Goal: Transaction & Acquisition: Purchase product/service

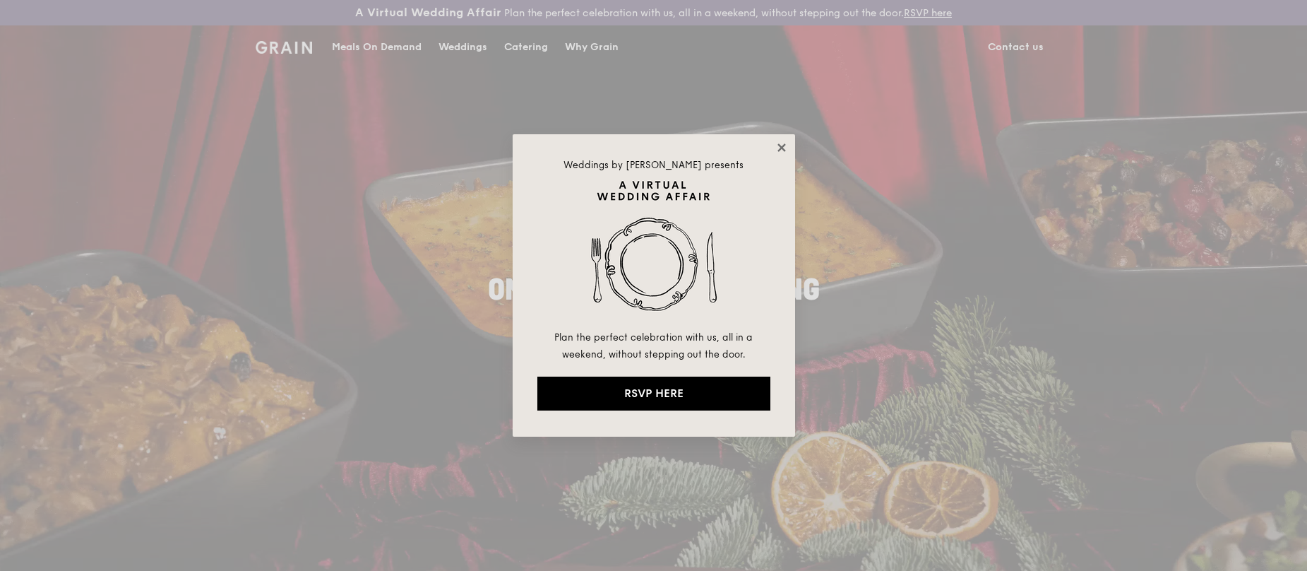
click at [782, 150] on icon at bounding box center [782, 147] width 13 height 13
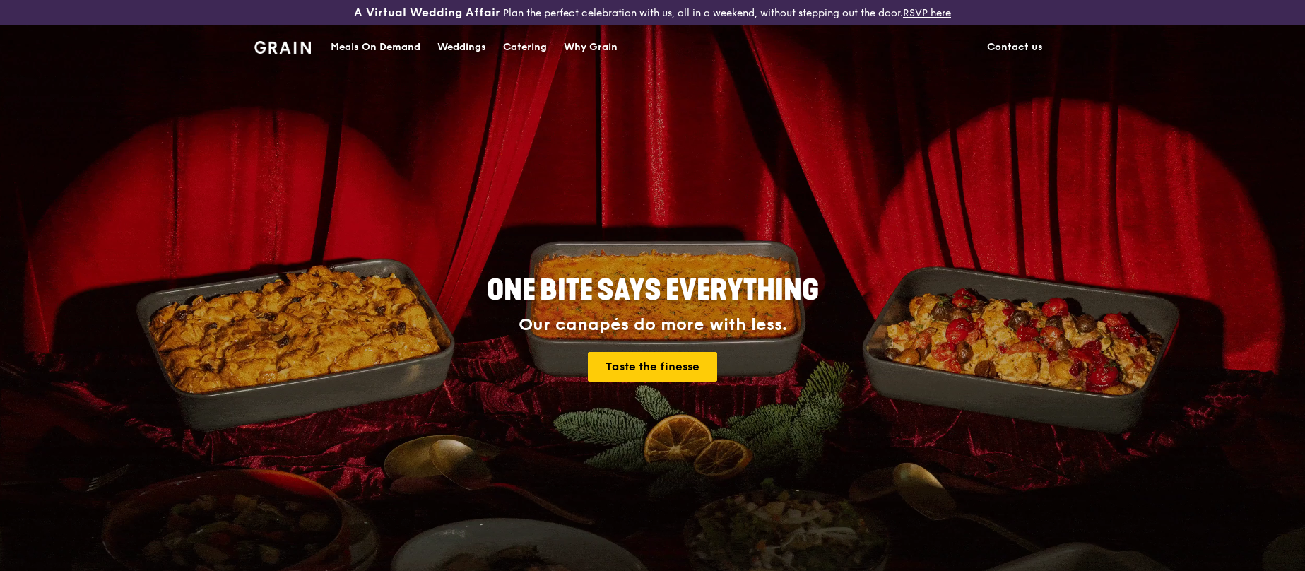
click at [384, 43] on div "Meals On Demand" at bounding box center [376, 47] width 90 height 42
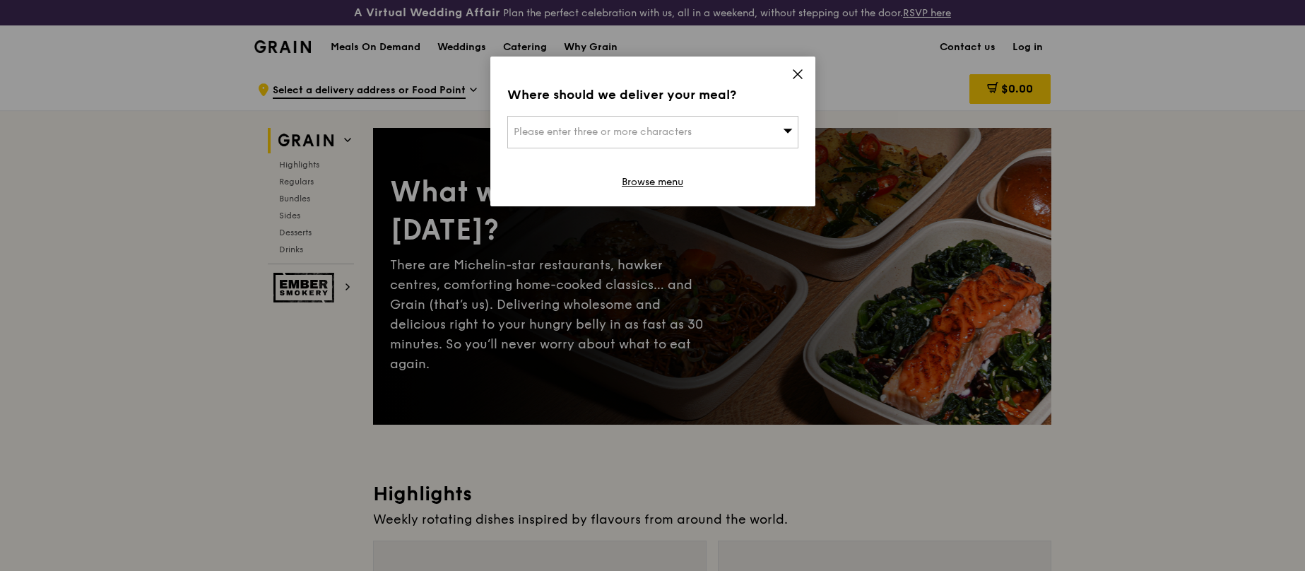
click at [804, 69] on div "Where should we deliver your meal? Please enter three or more characters Browse…" at bounding box center [652, 132] width 325 height 150
click at [800, 71] on icon at bounding box center [797, 74] width 8 height 8
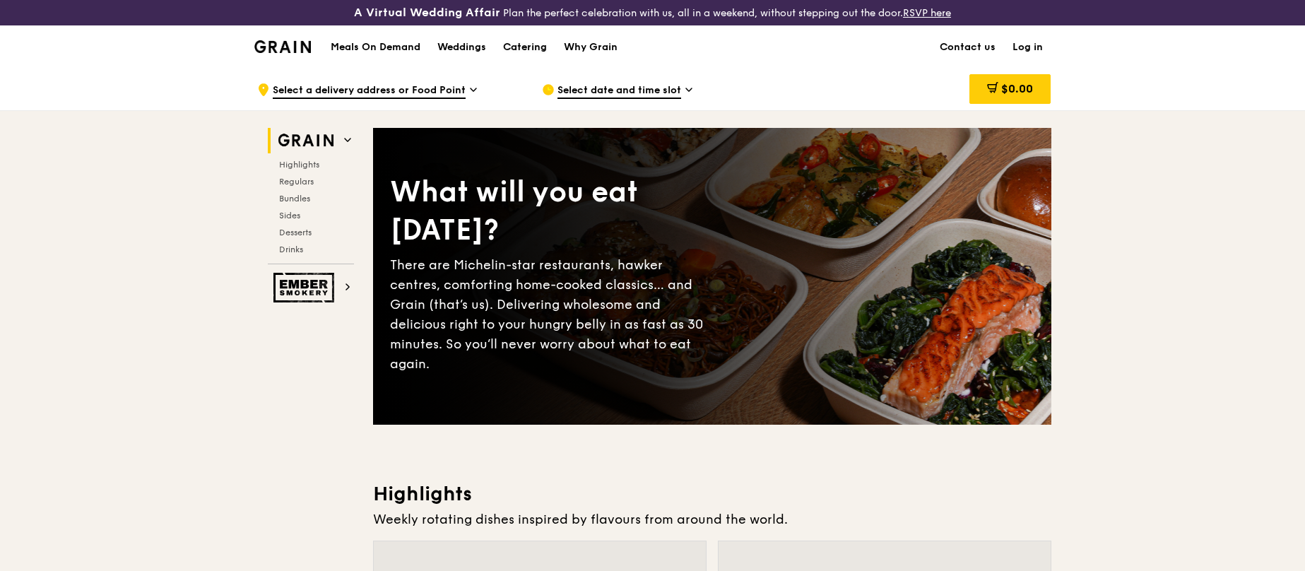
click at [526, 49] on div "Catering" at bounding box center [525, 47] width 44 height 42
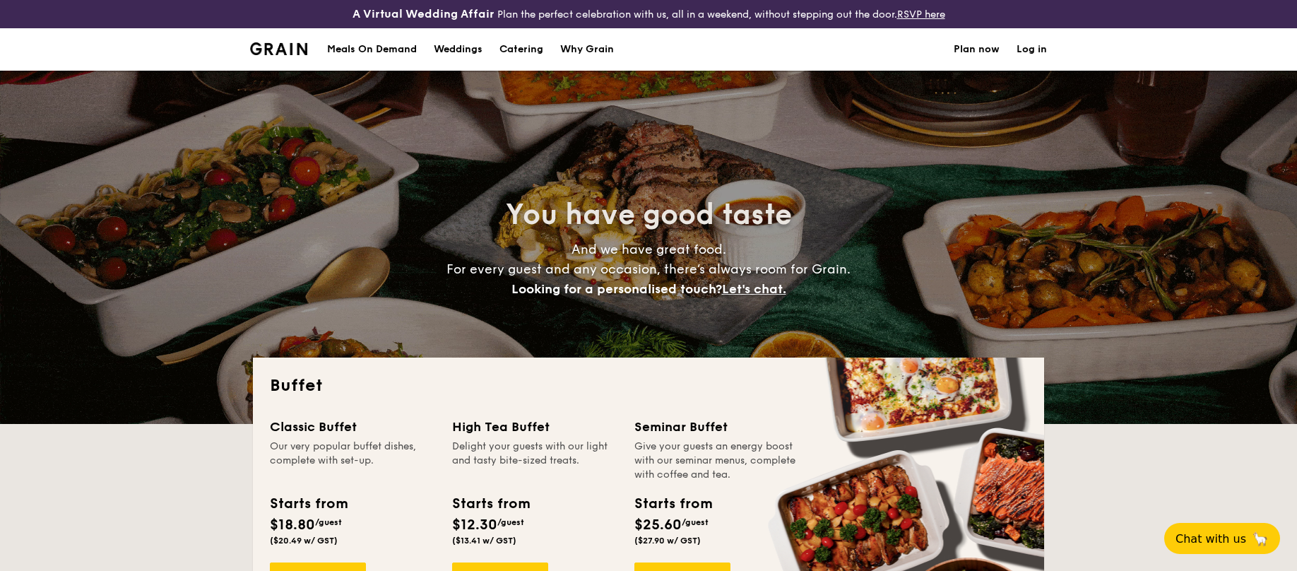
select select
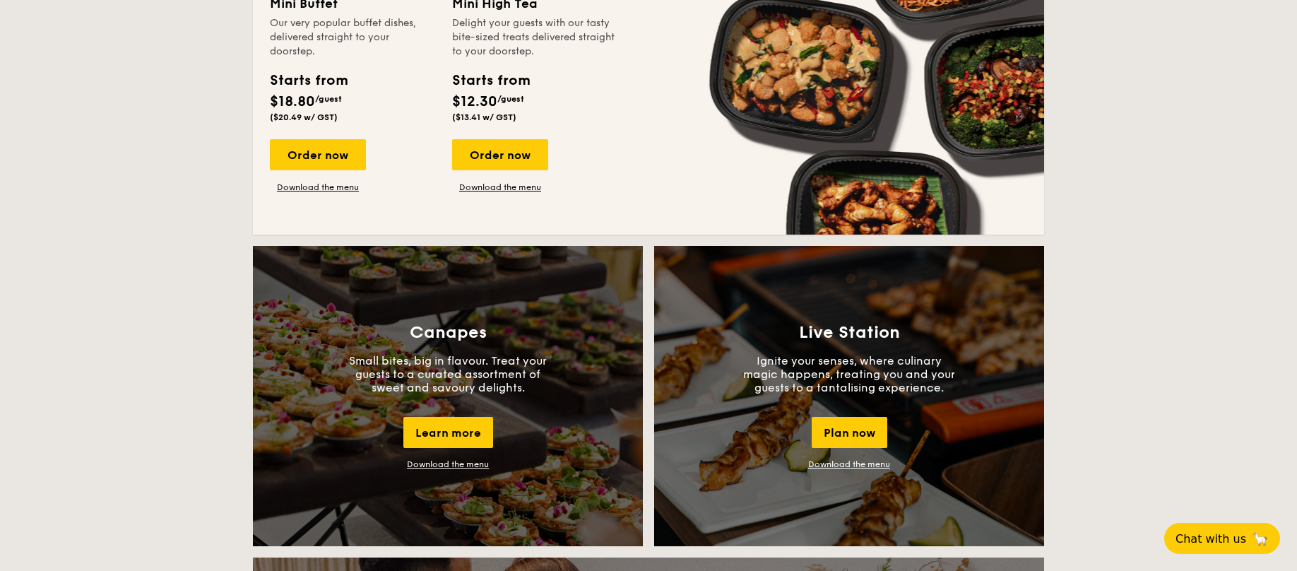
scroll to position [989, 0]
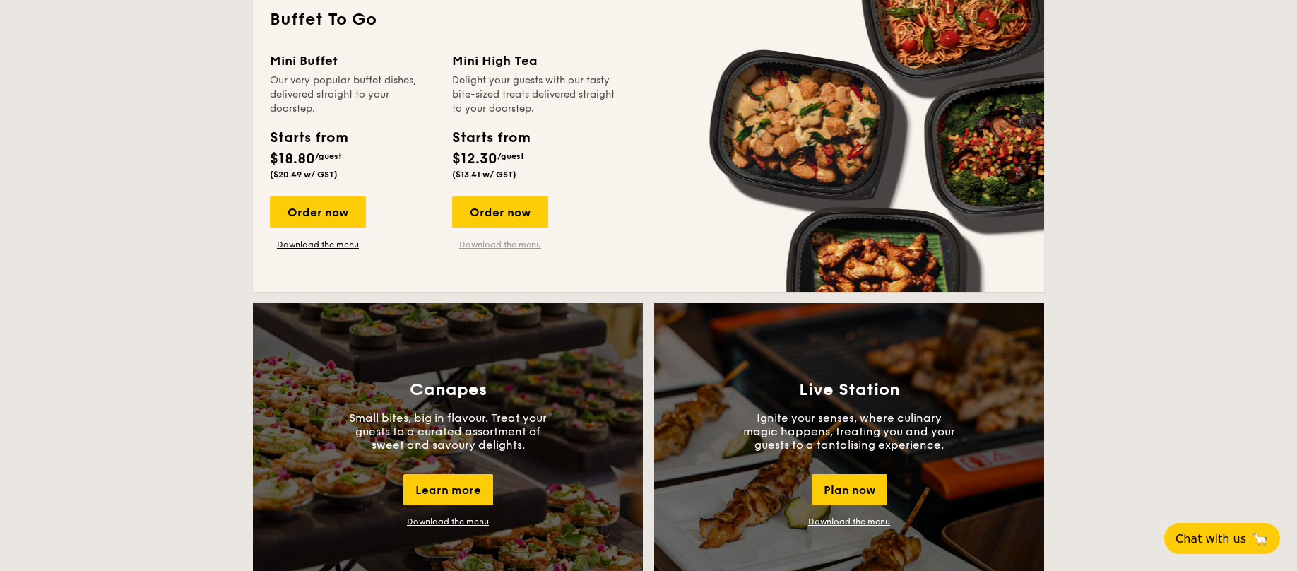
click at [513, 243] on link "Download the menu" at bounding box center [500, 244] width 96 height 11
click at [518, 210] on div "Order now" at bounding box center [500, 211] width 96 height 31
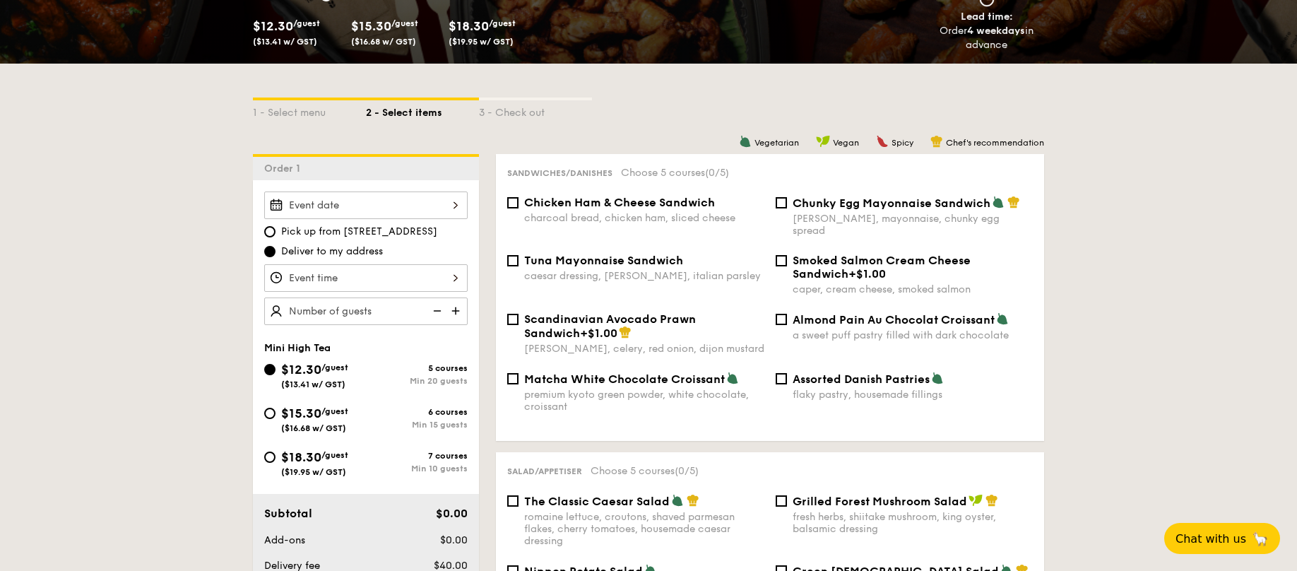
scroll to position [283, 0]
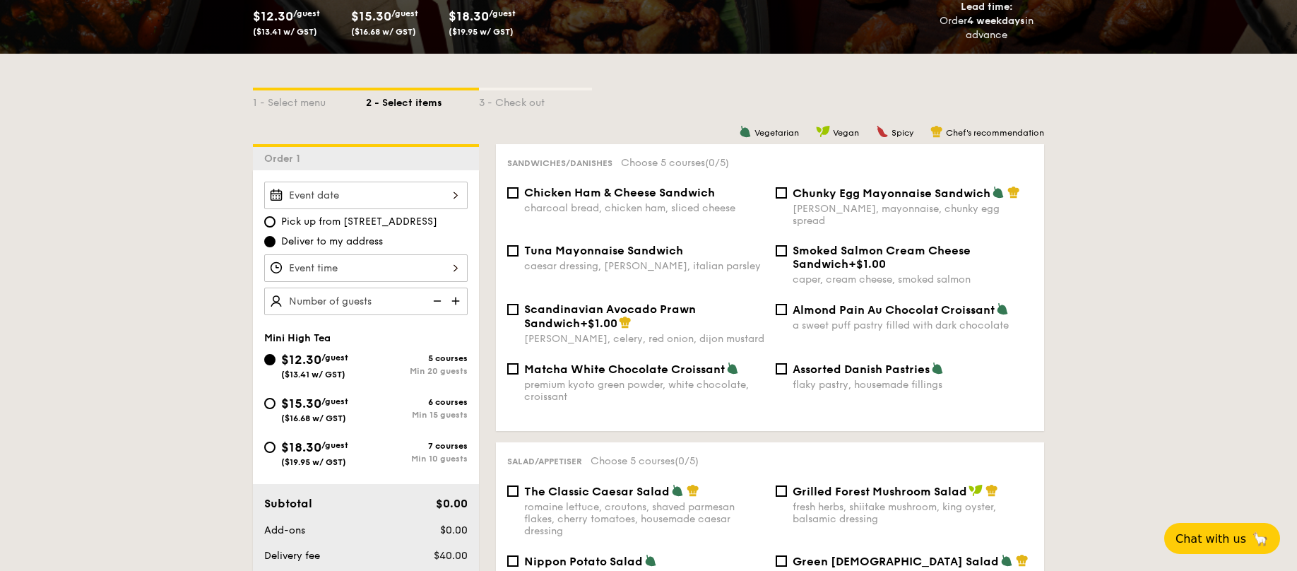
click at [455, 302] on img at bounding box center [456, 300] width 21 height 27
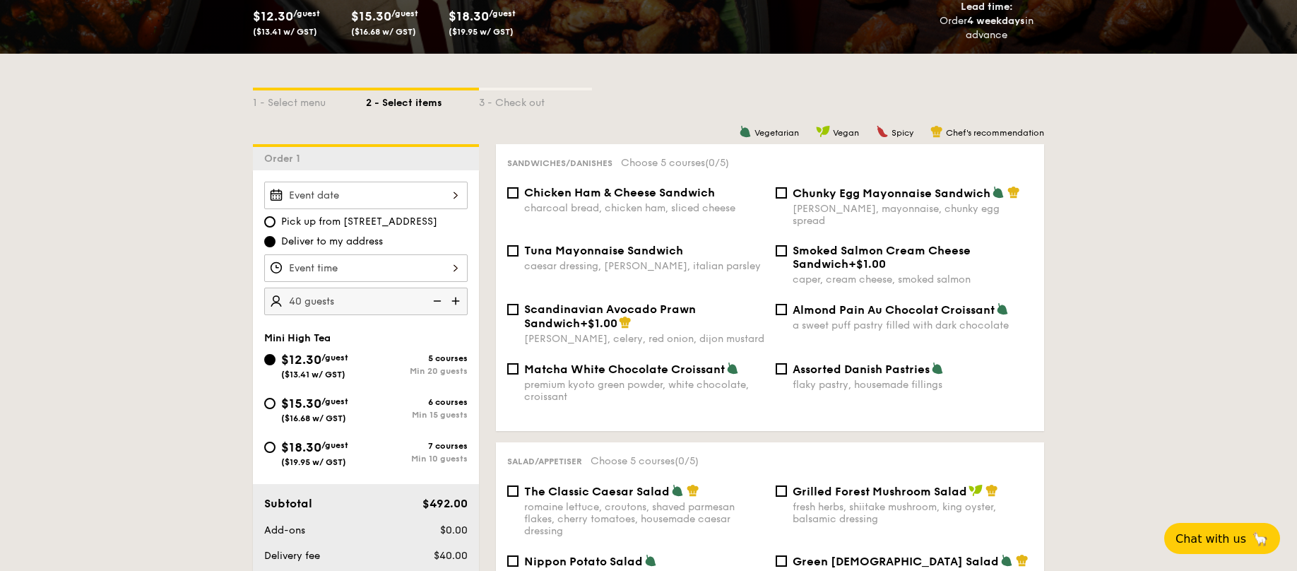
click at [439, 299] on img at bounding box center [435, 300] width 21 height 27
type input "20 guests"
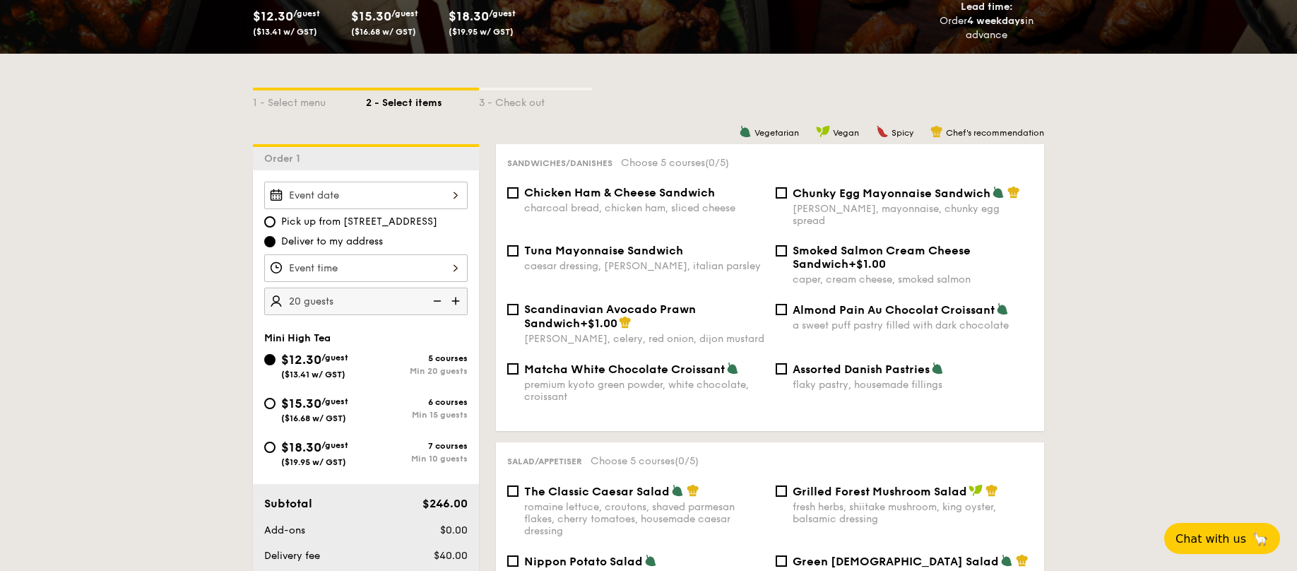
click at [523, 191] on div "Chicken Ham & Cheese Sandwich charcoal bread, chicken ham, sliced cheese" at bounding box center [635, 200] width 268 height 28
click at [509, 192] on input "Chicken Ham & Cheese Sandwich charcoal bread, chicken ham, sliced cheese" at bounding box center [512, 192] width 11 height 11
checkbox input "true"
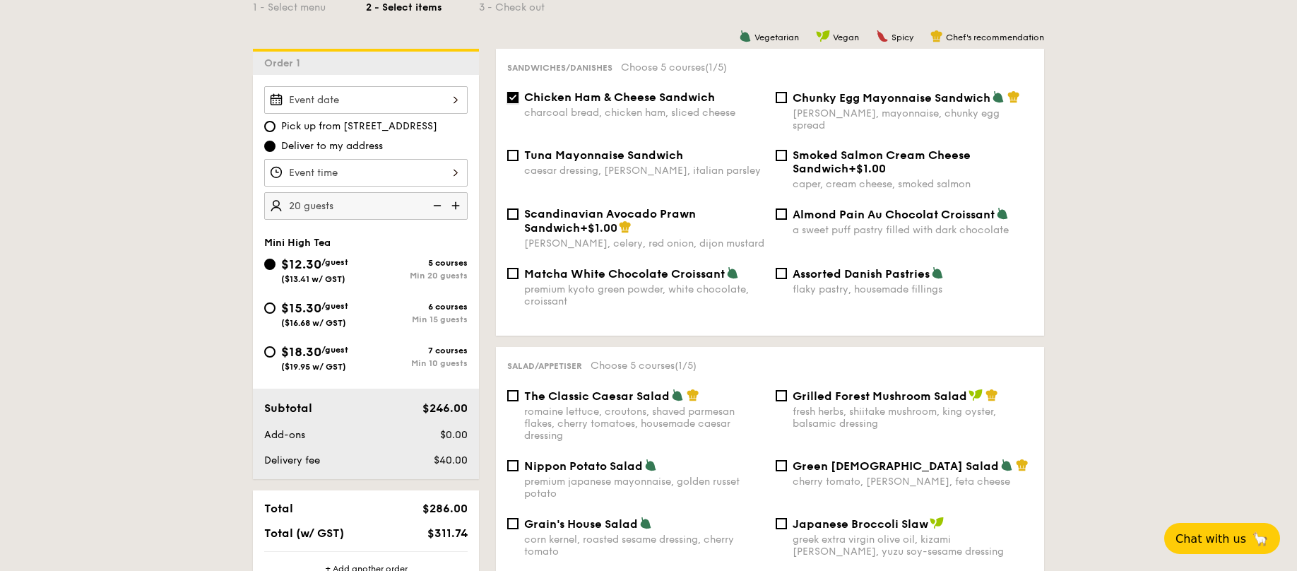
scroll to position [353, 0]
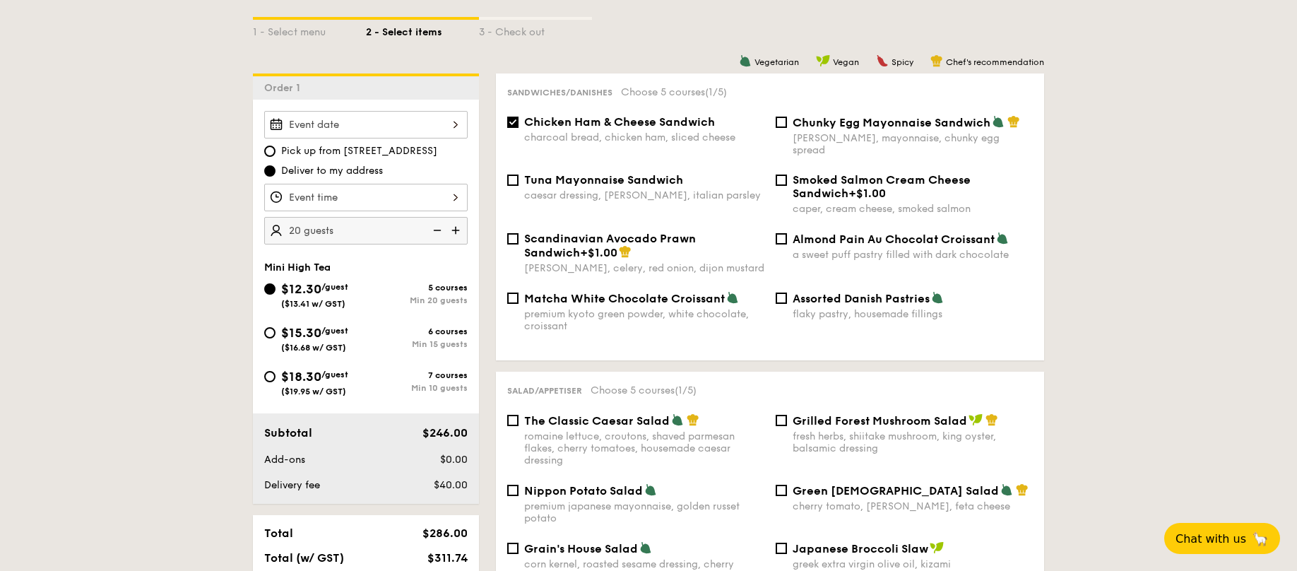
click at [605, 173] on span "Tuna Mayonnaise Sandwich" at bounding box center [603, 179] width 159 height 13
click at [518, 174] on input "Tuna Mayonnaise Sandwich caesar dressing, gherkin, italian parsley" at bounding box center [512, 179] width 11 height 11
checkbox input "true"
click at [776, 115] on div "Chunky Egg Mayonnaise Sandwich dijon mustard, mayonnaise, chunky egg spread" at bounding box center [904, 135] width 268 height 41
click at [784, 122] on input "Chunky Egg Mayonnaise Sandwich dijon mustard, mayonnaise, chunky egg spread" at bounding box center [781, 122] width 11 height 11
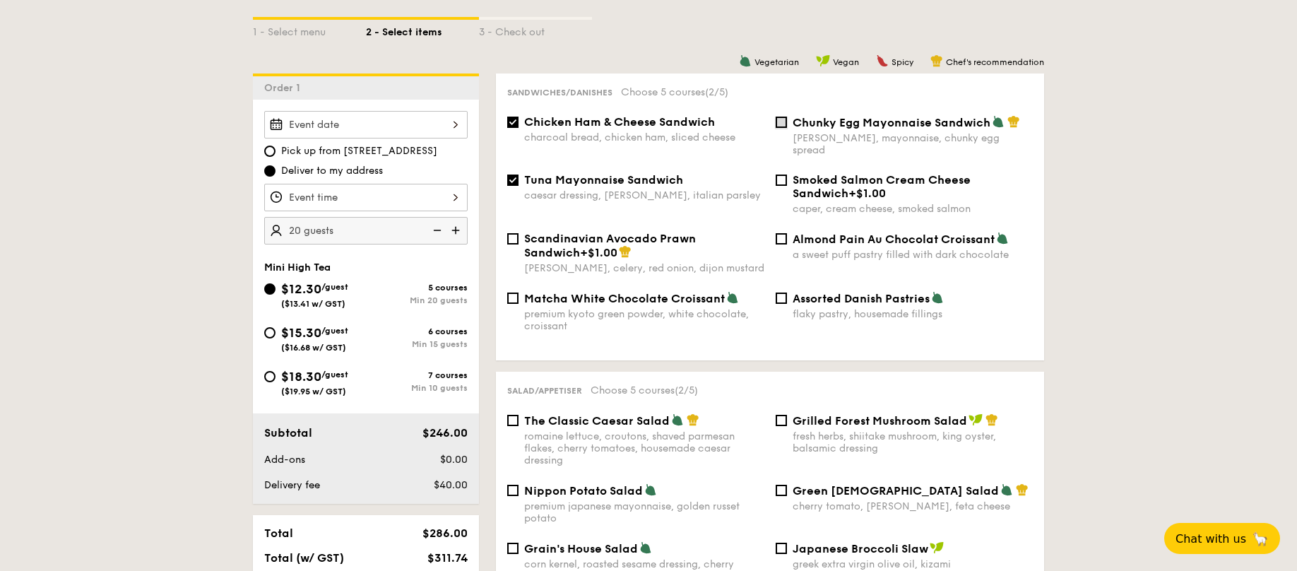
checkbox input "true"
click at [783, 233] on input "Almond Pain Au Chocolat Croissant a sweet puff pastry filled with dark chocolate" at bounding box center [781, 238] width 11 height 11
checkbox input "true"
click at [647, 292] on span "Matcha White Chocolate Croissant" at bounding box center [624, 298] width 201 height 13
click at [518, 292] on input "Matcha White Chocolate Croissant premium kyoto green powder, white chocolate, c…" at bounding box center [512, 297] width 11 height 11
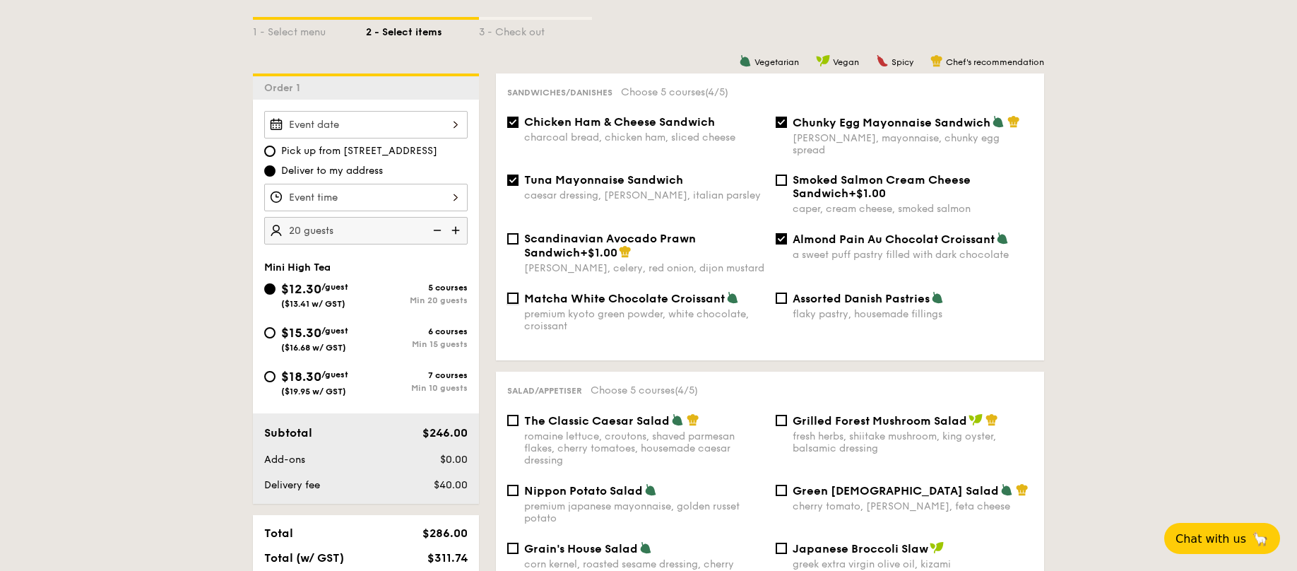
checkbox input "true"
click at [786, 233] on input "Almond Pain Au Chocolat Croissant a sweet puff pastry filled with dark chocolate" at bounding box center [781, 238] width 11 height 11
checkbox input "true"
